Goal: Information Seeking & Learning: Learn about a topic

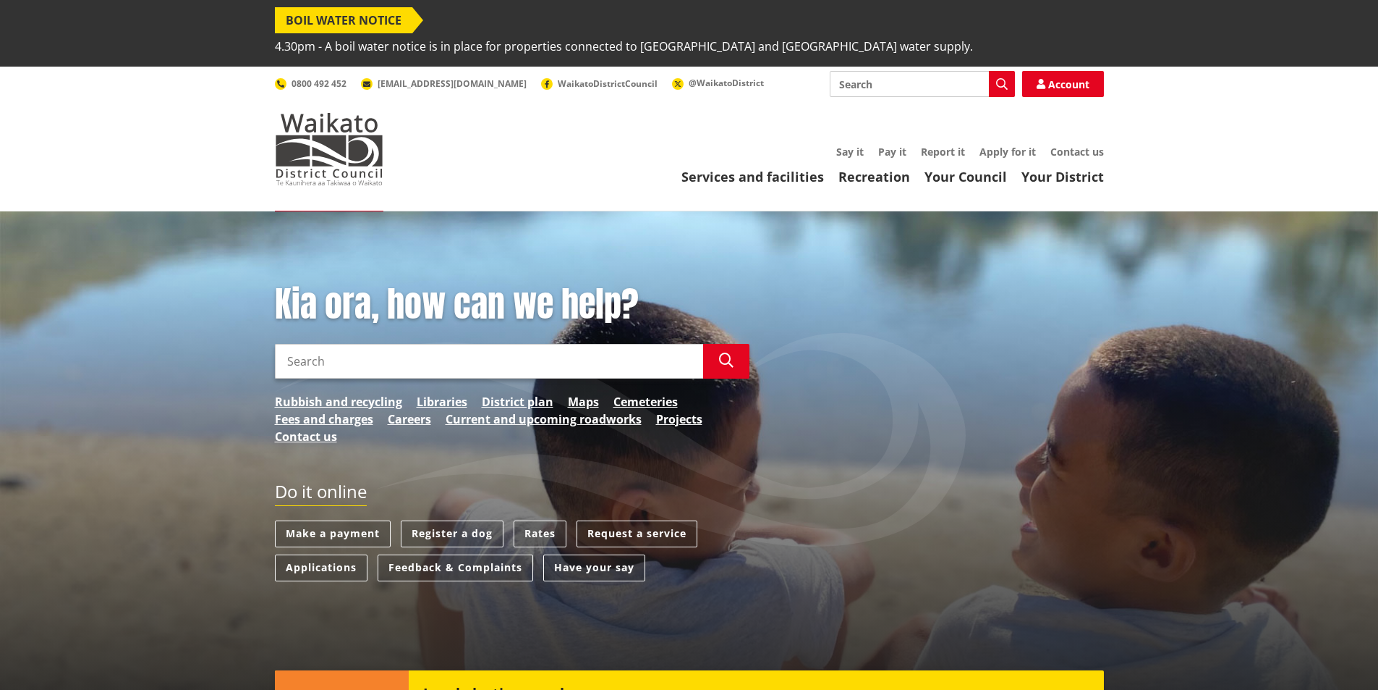
click at [513, 344] on input "Search" at bounding box center [489, 361] width 428 height 35
click at [486, 344] on input "long term plan" at bounding box center [489, 361] width 428 height 35
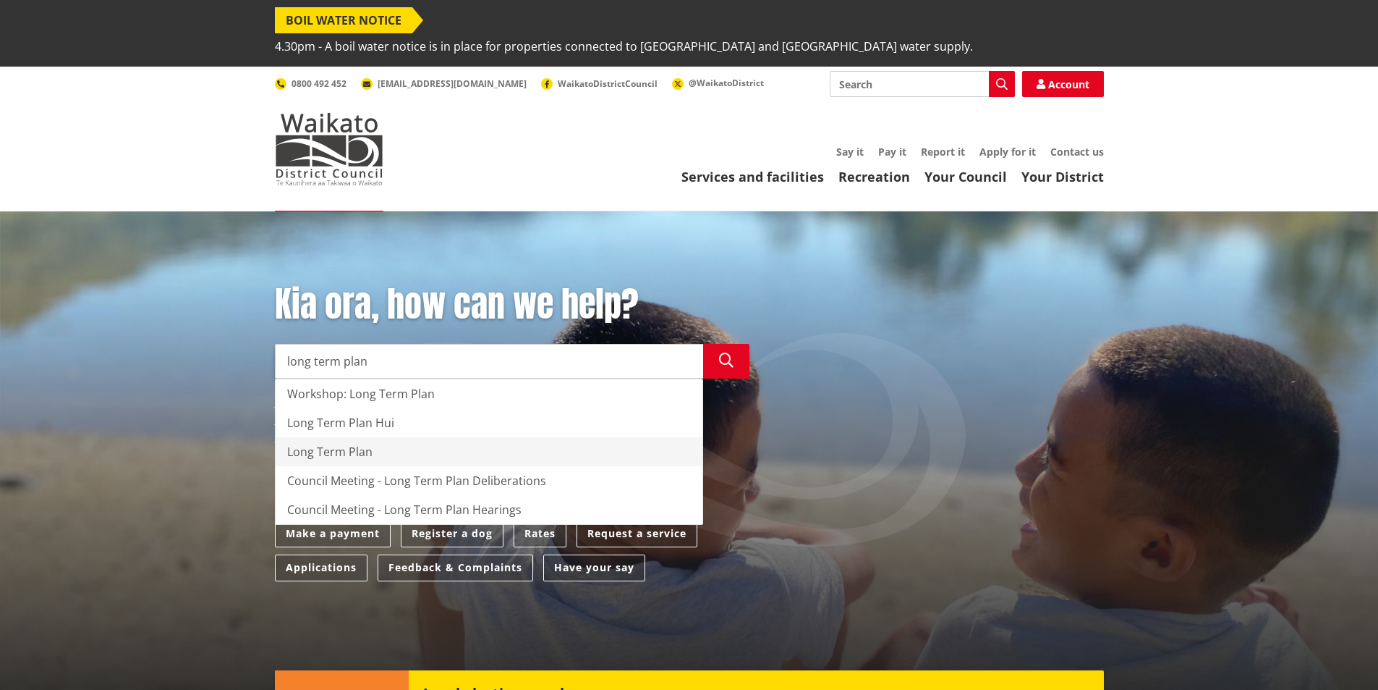
click at [366, 437] on div "Long Term Plan" at bounding box center [489, 451] width 427 height 29
type input "Long Term Plan"
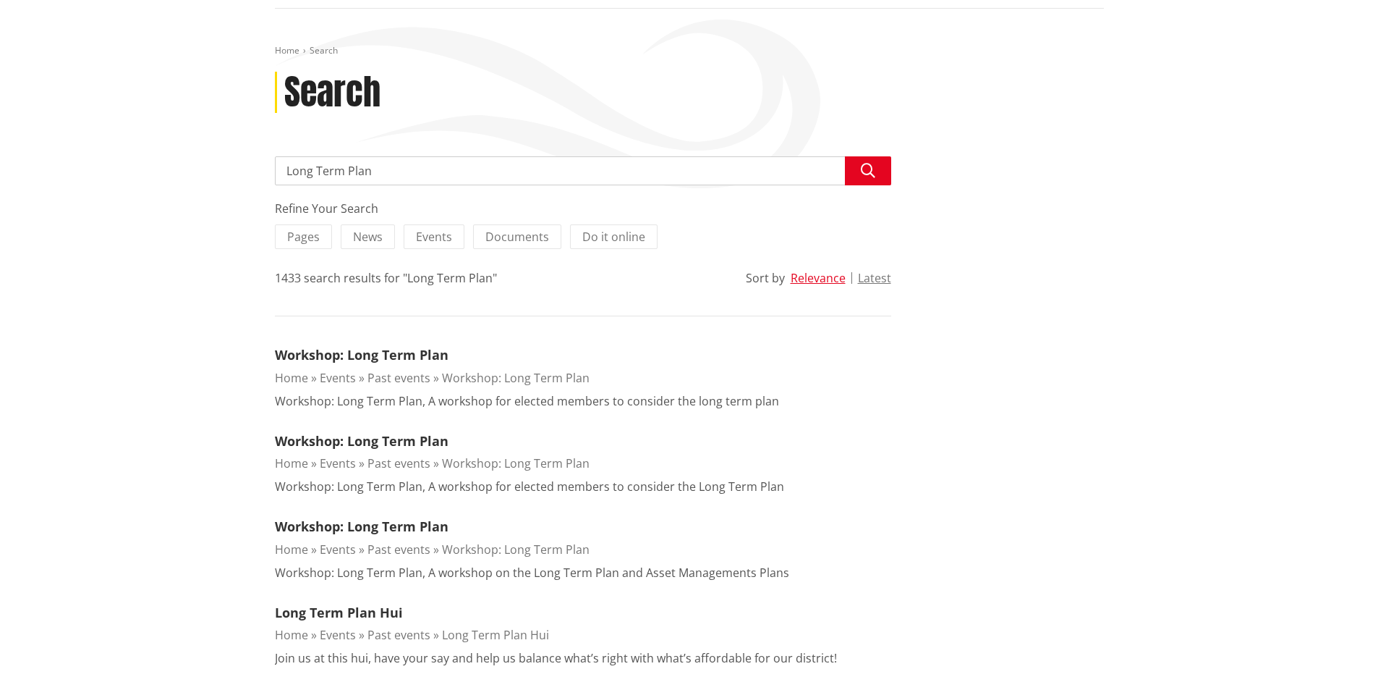
scroll to position [289, 0]
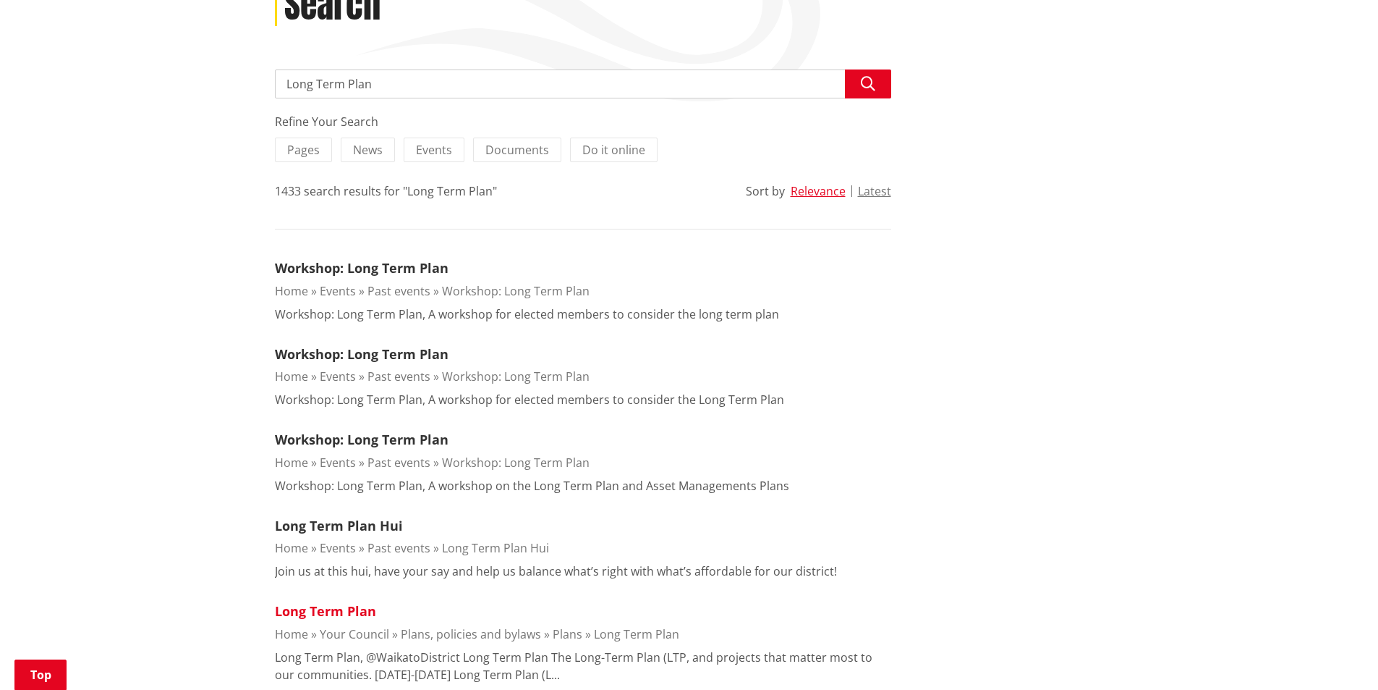
click at [358, 602] on link "Long Term Plan" at bounding box center [325, 610] width 101 height 17
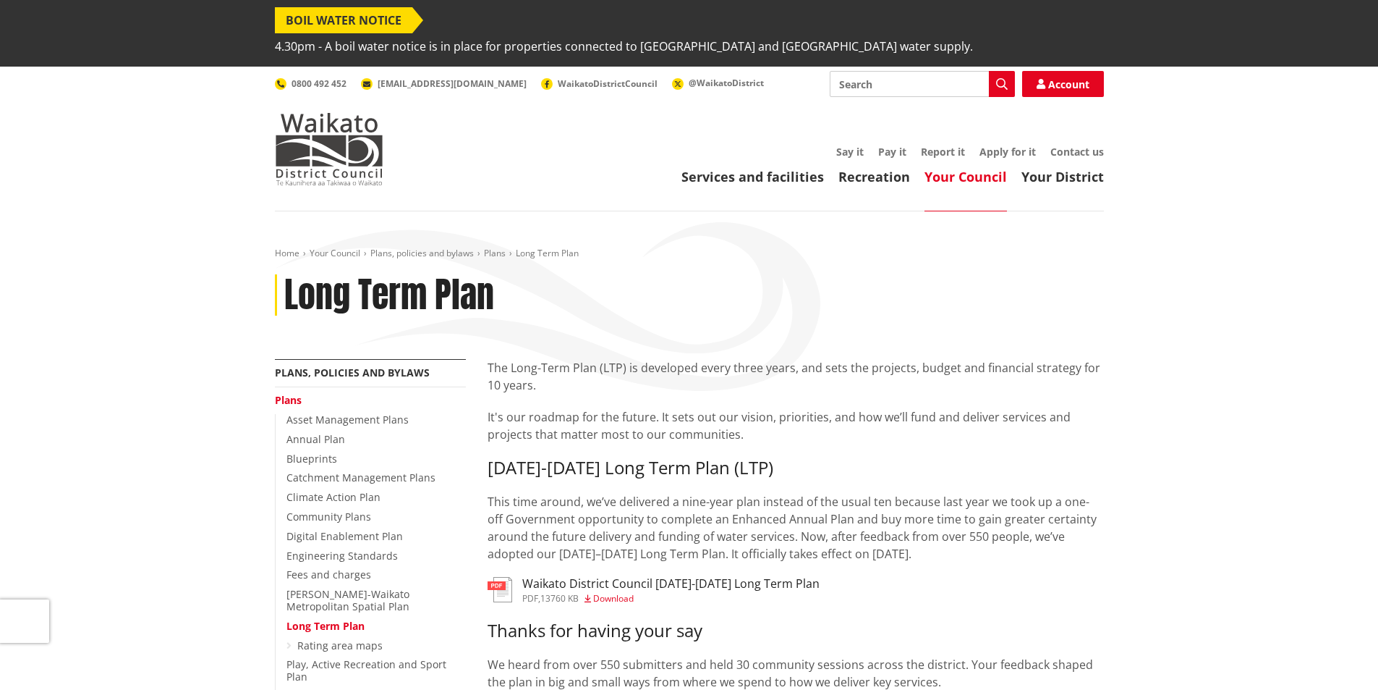
click at [606, 577] on h3 "Waikato District Council 2025-2034 Long Term Plan" at bounding box center [670, 584] width 297 height 14
